Goal: Obtain resource: Download file/media

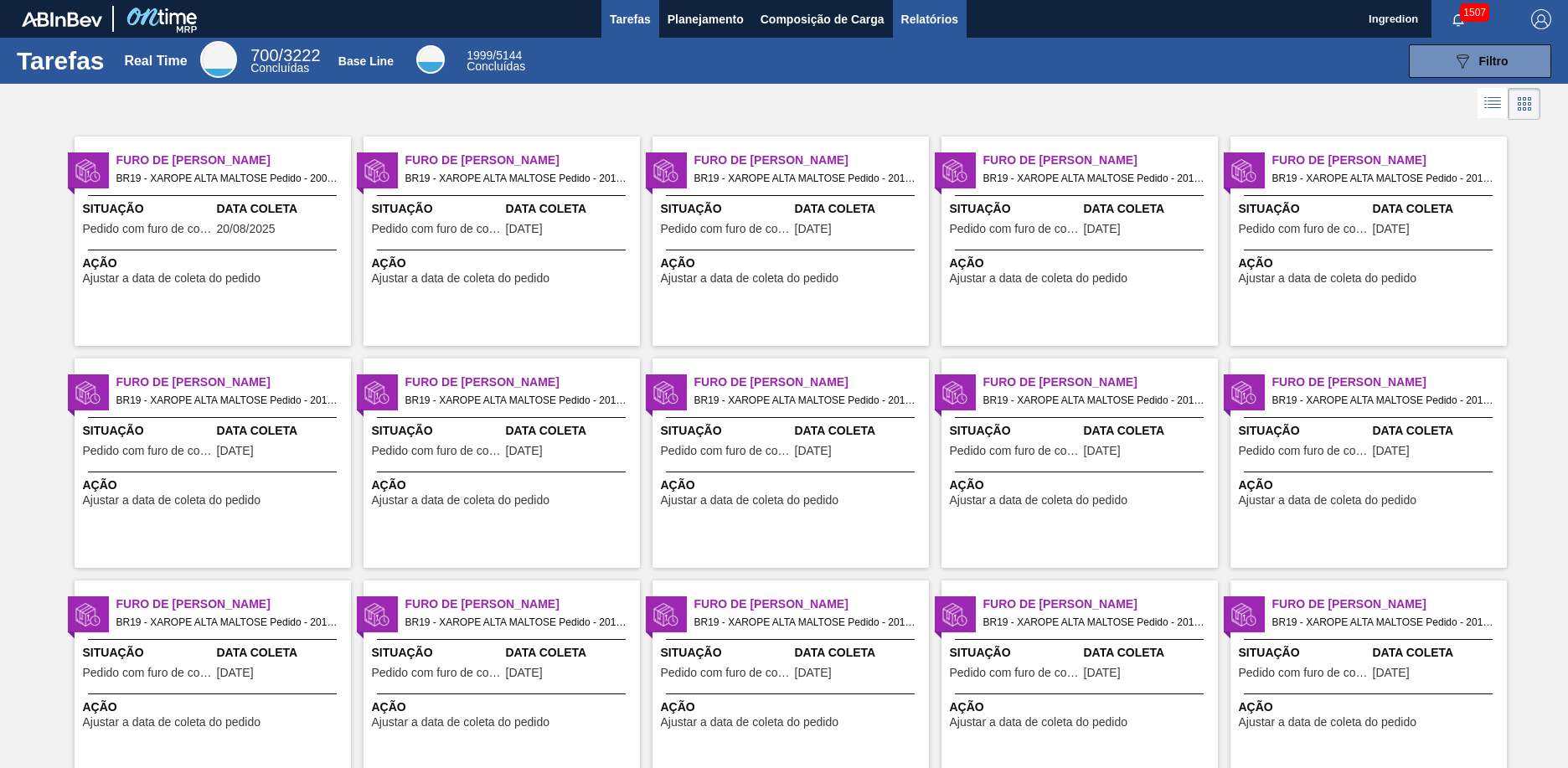
click at [928, 18] on span "Relatórios" at bounding box center [929, 19] width 57 height 20
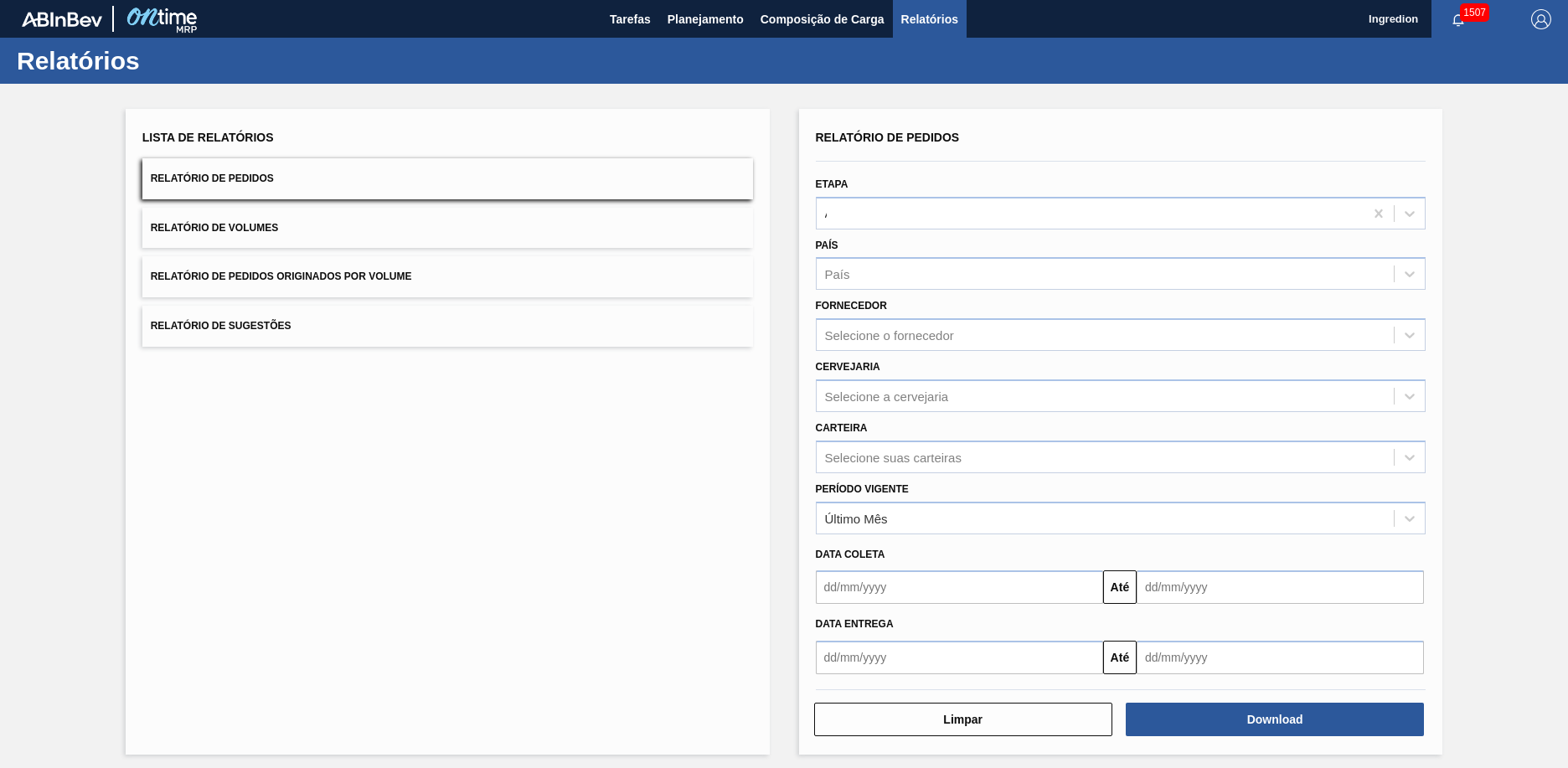
type input "Aguardando Faturamento"
type input "Xarope"
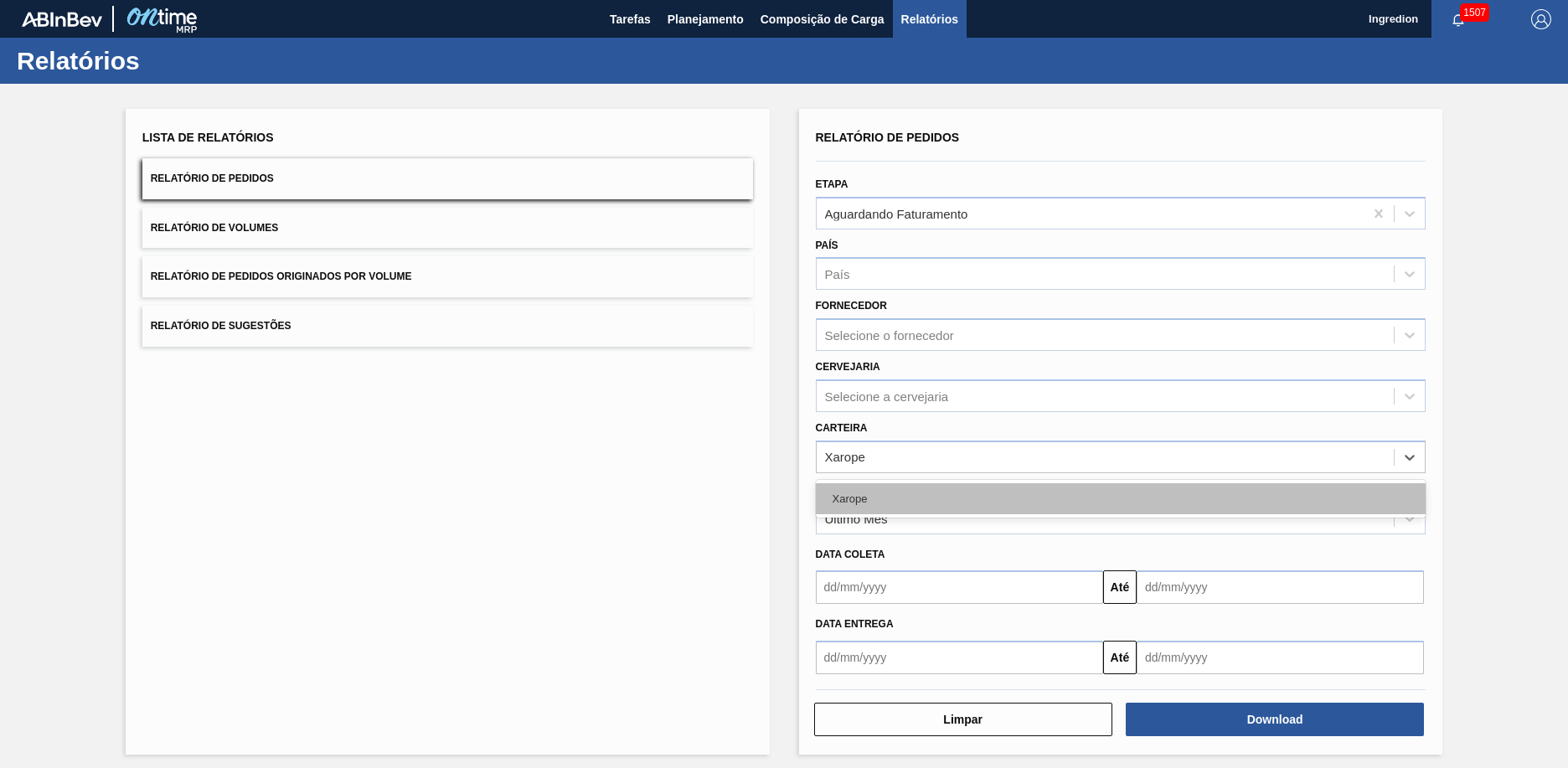
click at [1118, 499] on div "Xarope" at bounding box center [1121, 499] width 611 height 31
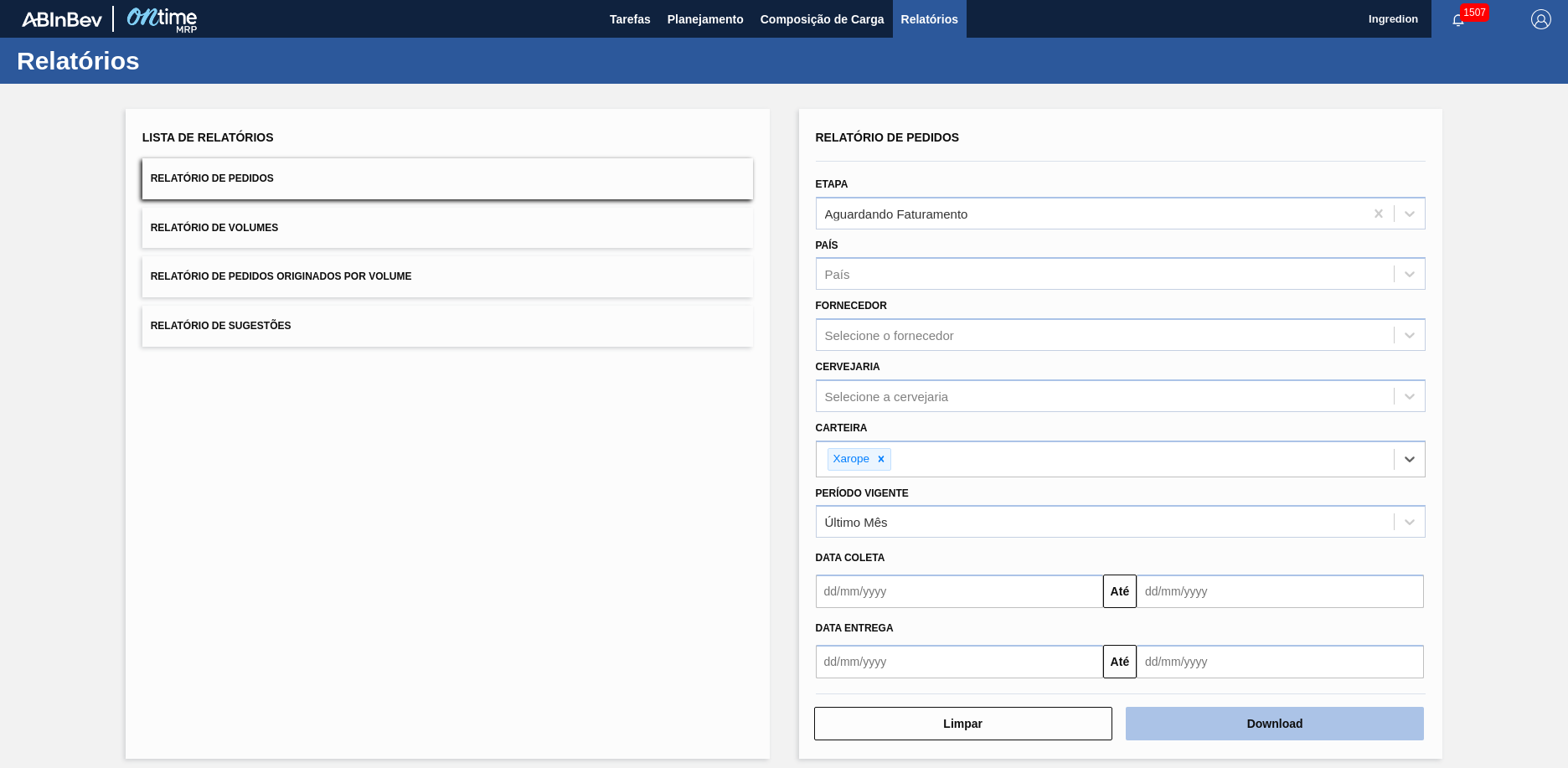
click at [1273, 724] on button "Download" at bounding box center [1274, 724] width 298 height 33
